Goal: Navigation & Orientation: Find specific page/section

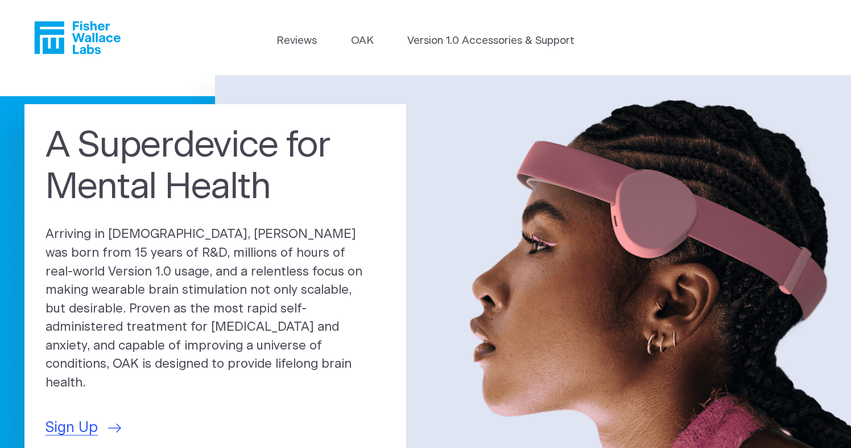
click at [642, 202] on img at bounding box center [533, 287] width 636 height 424
click at [381, 30] on header "Reviews OAK Version 1.0 Accessories & Support" at bounding box center [425, 37] width 851 height 75
click at [365, 33] on link "OAK" at bounding box center [362, 41] width 23 height 16
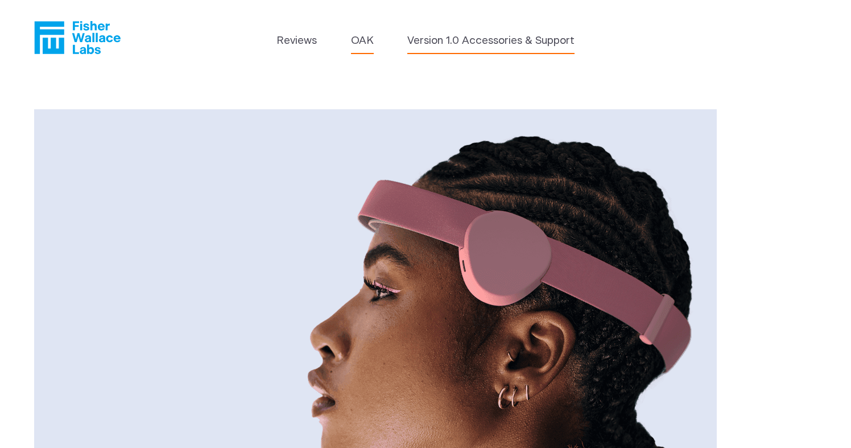
click at [504, 42] on link "Version 1.0 Accessories & Support" at bounding box center [490, 41] width 167 height 16
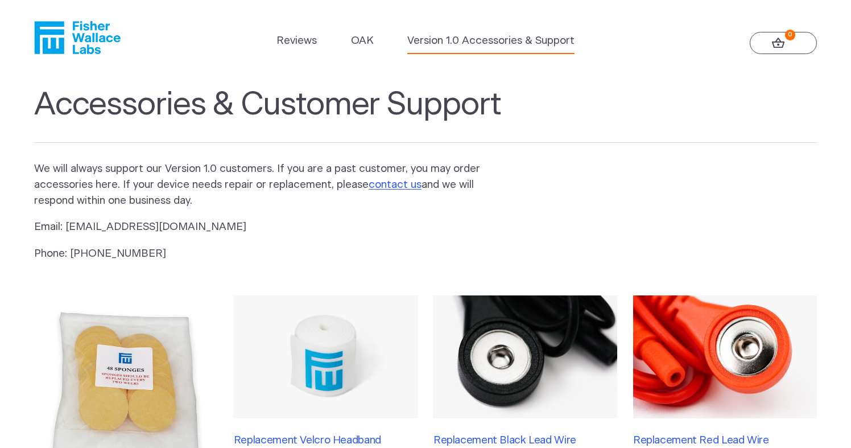
click at [360, 32] on header "Reviews [GEOGRAPHIC_DATA] Version 1.0 Accessories & Support 0" at bounding box center [425, 37] width 851 height 75
click at [353, 37] on link "OAK" at bounding box center [362, 41] width 23 height 16
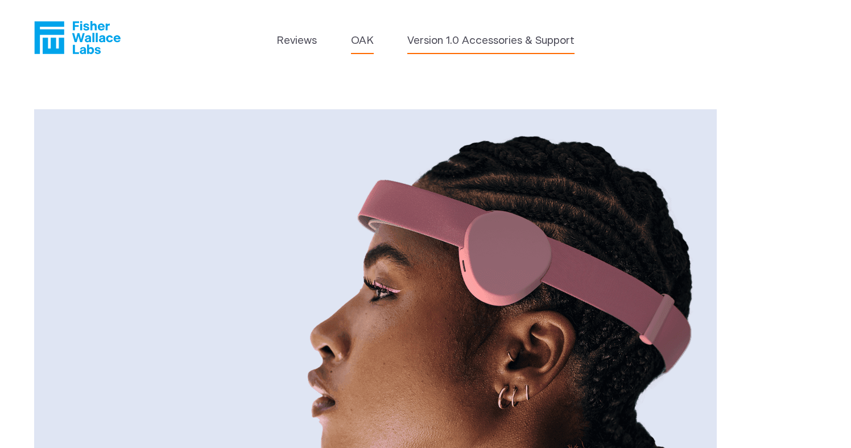
click at [430, 38] on link "Version 1.0 Accessories & Support" at bounding box center [490, 41] width 167 height 16
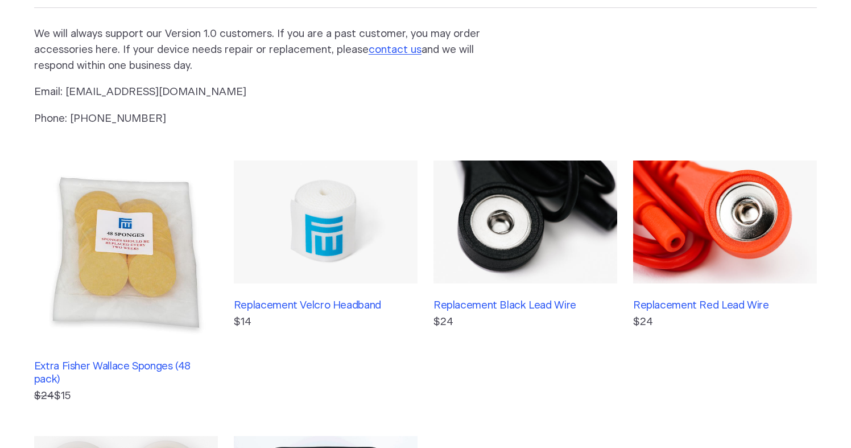
scroll to position [133, 0]
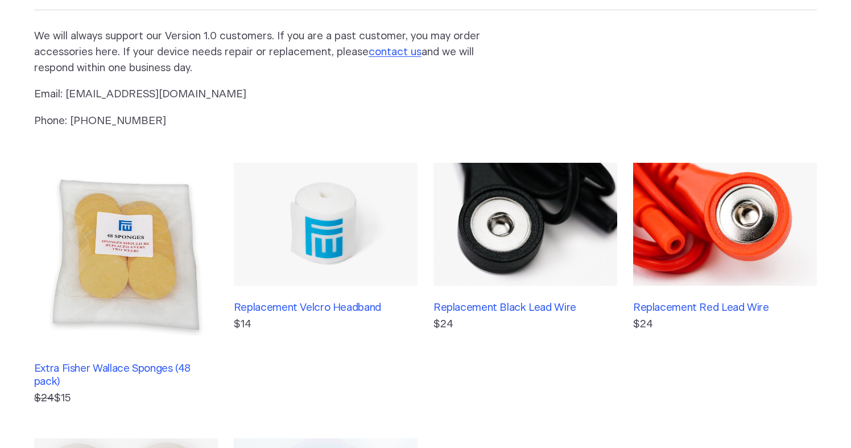
drag, startPoint x: 526, startPoint y: 14, endPoint x: 525, endPoint y: 21, distance: 7.5
click at [525, 21] on section "Accessories & Customer Support We will always support our Version 1.0 customers…" at bounding box center [425, 296] width 851 height 706
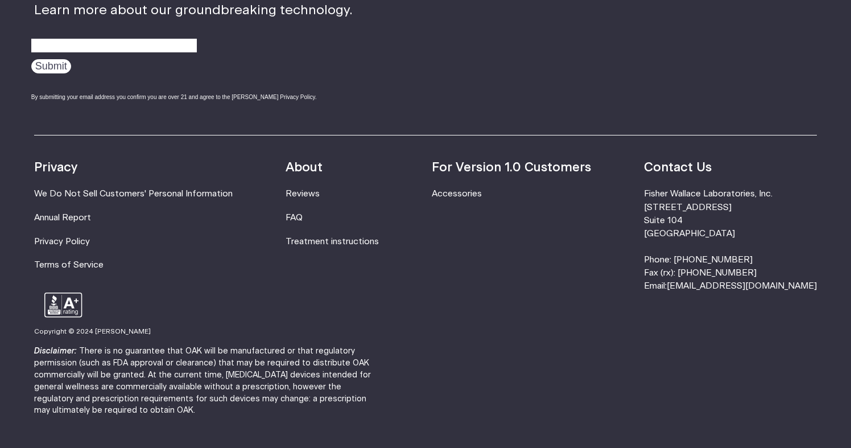
scroll to position [934, 0]
